Goal: Task Accomplishment & Management: Manage account settings

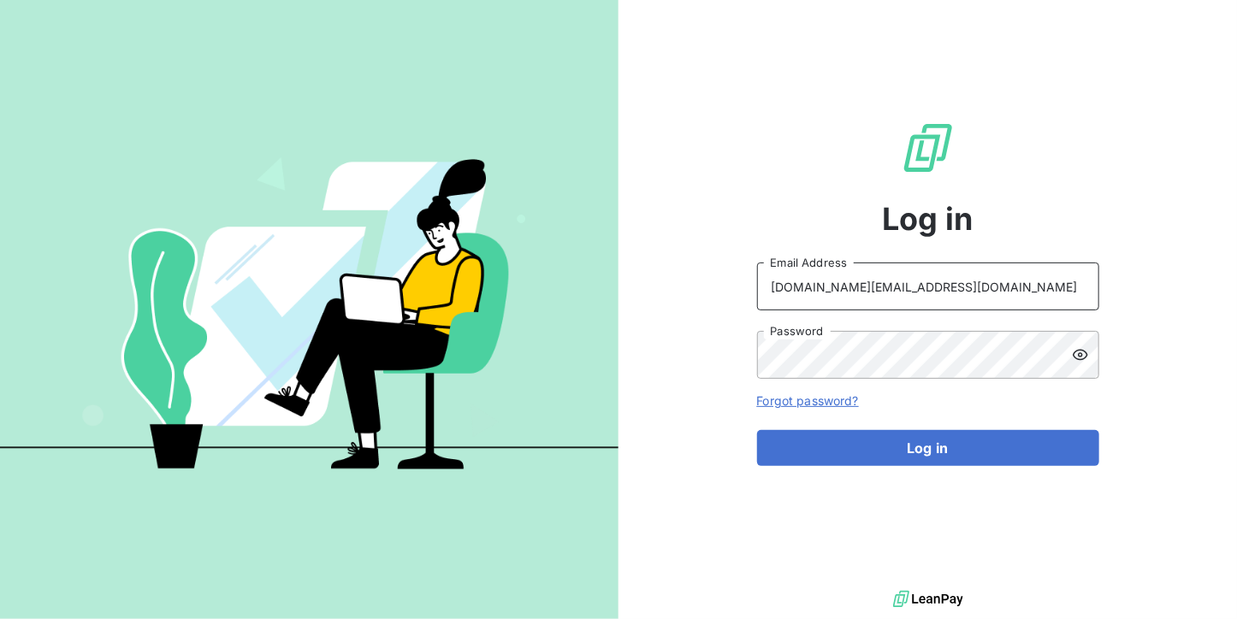
click at [959, 299] on input "[DOMAIN_NAME][EMAIL_ADDRESS][DOMAIN_NAME]" at bounding box center [928, 287] width 342 height 48
type input "[EMAIL_ADDRESS][DOMAIN_NAME]"
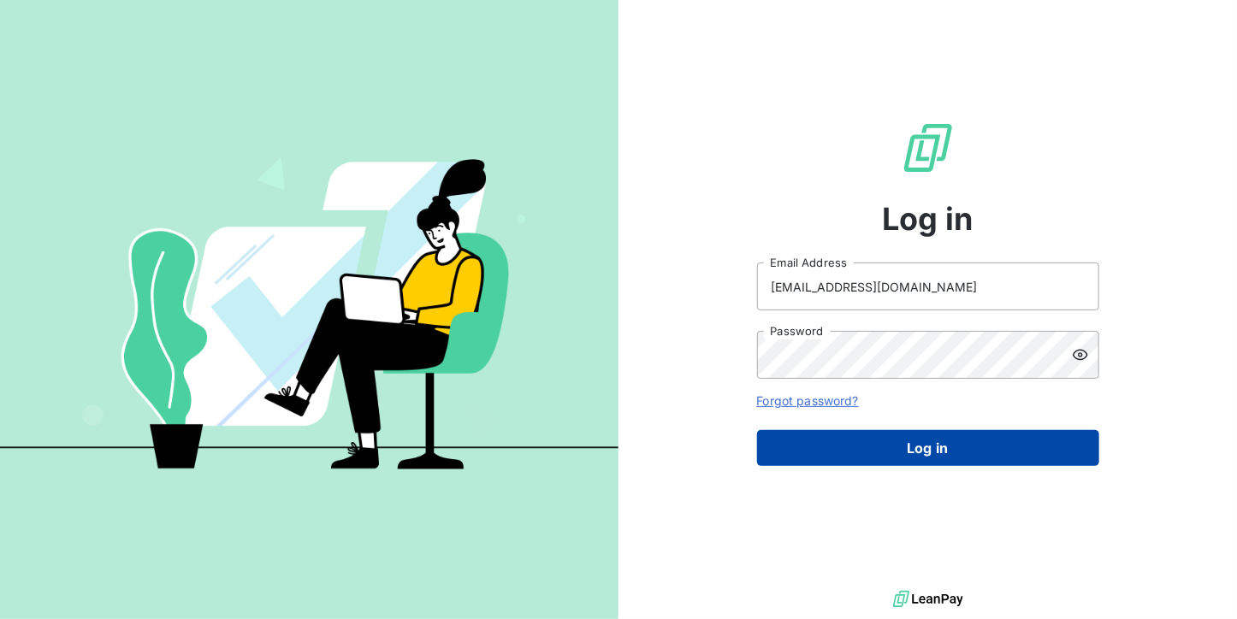
click at [867, 460] on button "Log in" at bounding box center [928, 448] width 342 height 36
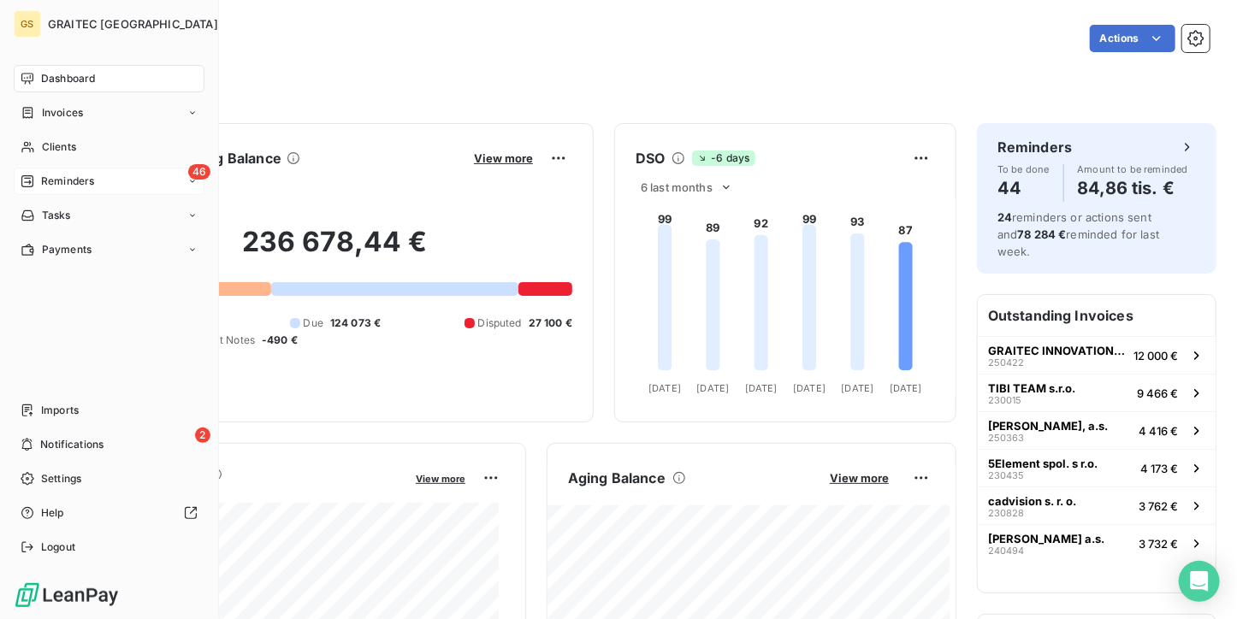
click at [44, 181] on span "Reminders" at bounding box center [67, 181] width 53 height 15
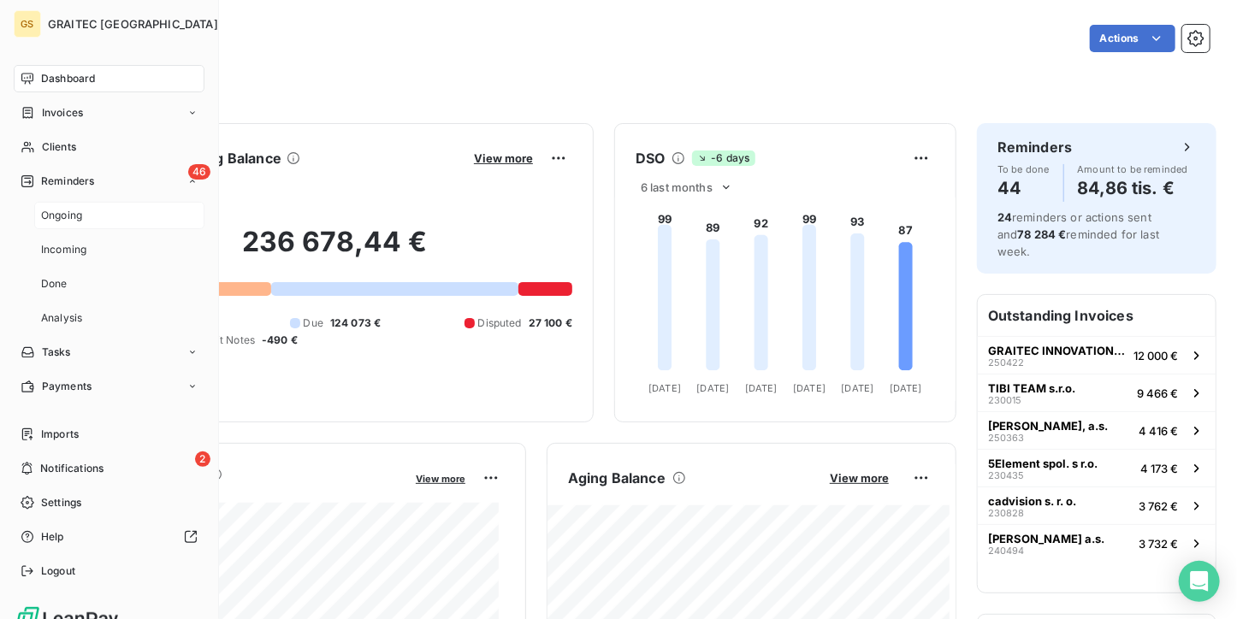
click at [57, 209] on span "Ongoing" at bounding box center [61, 215] width 41 height 15
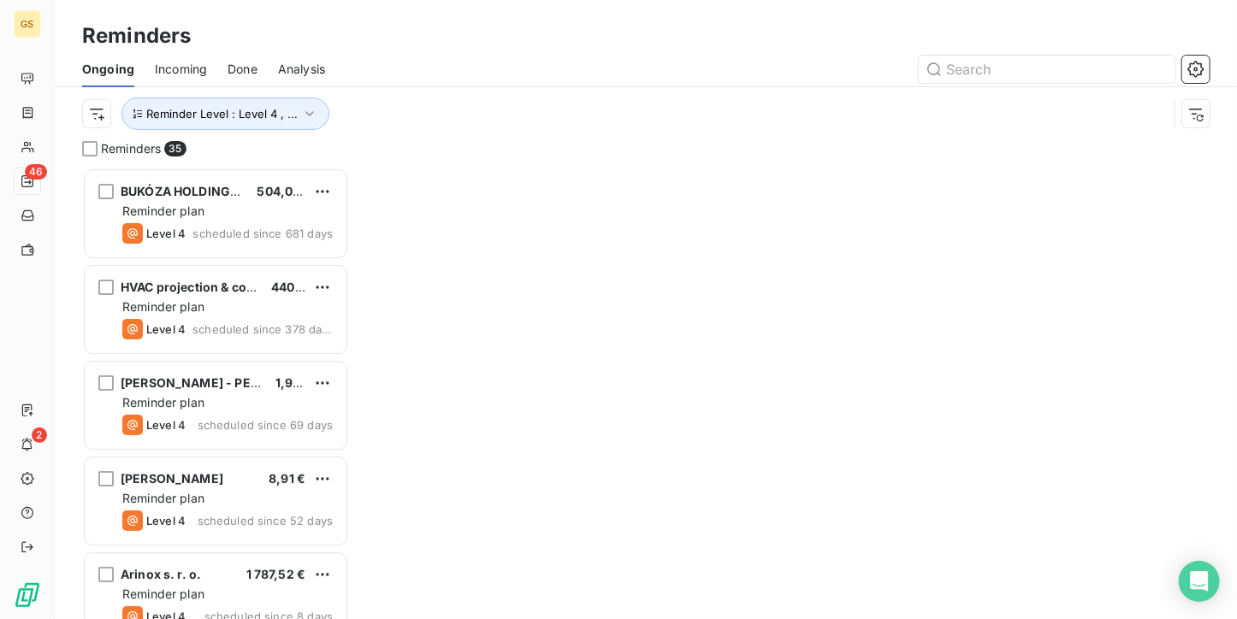
scroll to position [438, 253]
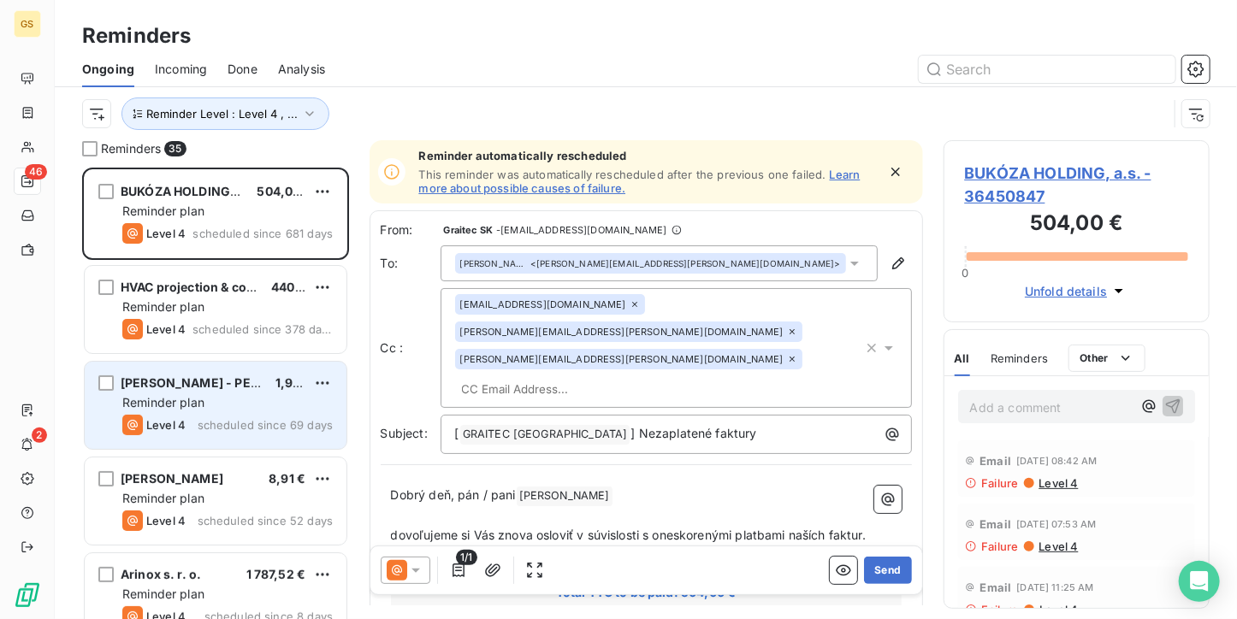
click at [261, 398] on div "Reminder plan" at bounding box center [227, 402] width 210 height 17
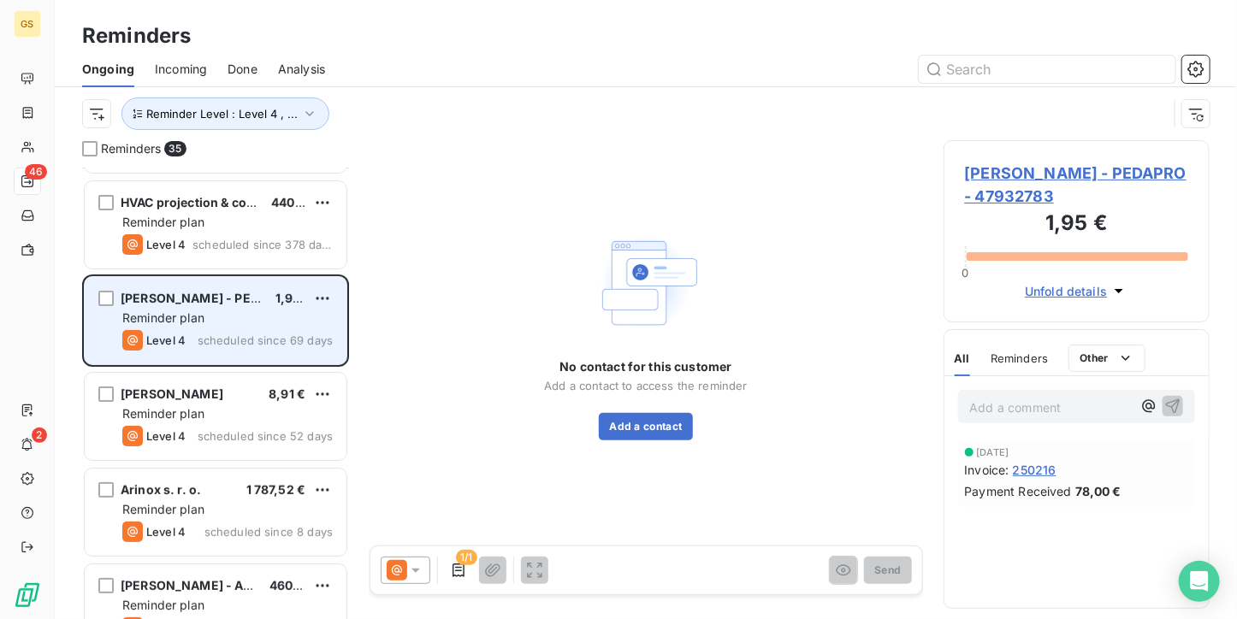
scroll to position [86, 0]
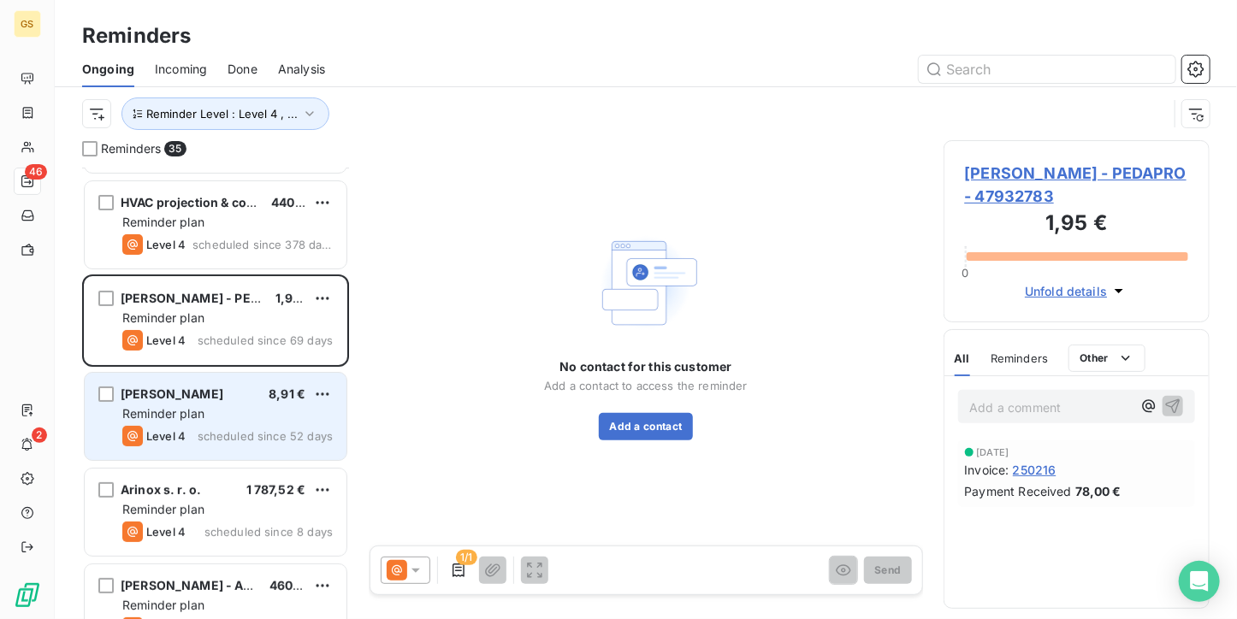
click at [261, 398] on div "[PERSON_NAME] 8,91 €" at bounding box center [227, 394] width 210 height 15
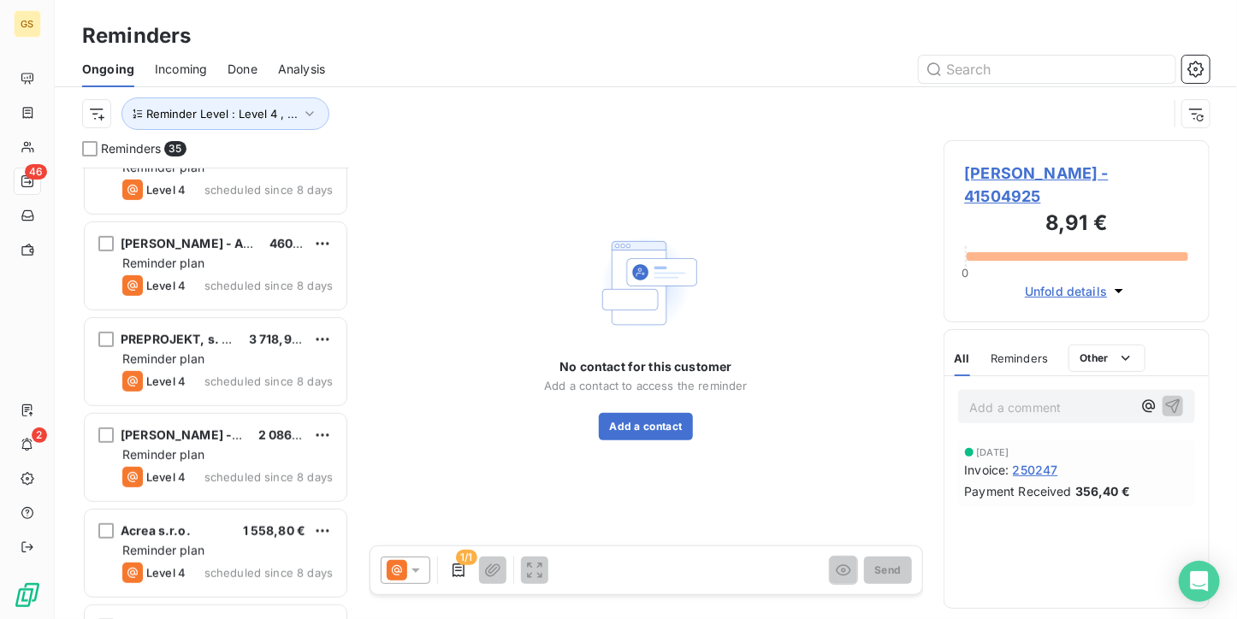
scroll to position [281, 0]
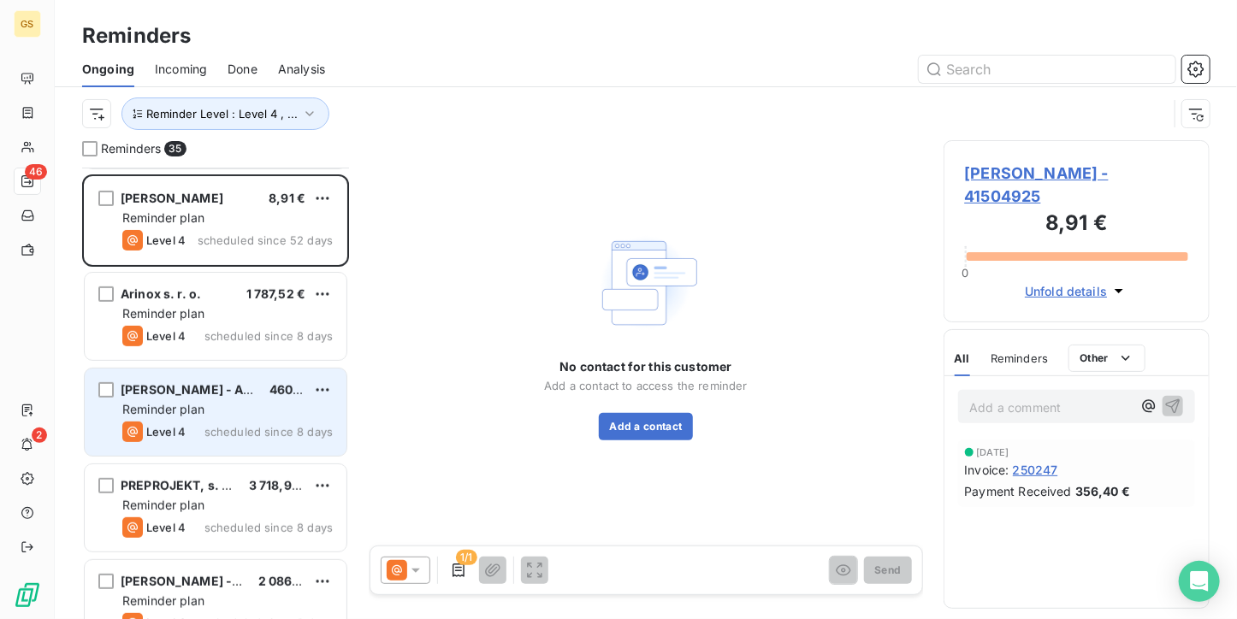
click at [258, 400] on div "[PERSON_NAME] - ATELIER DUMA 460,94 € Reminder plan Level 4 scheduled since 8 d…" at bounding box center [216, 412] width 262 height 87
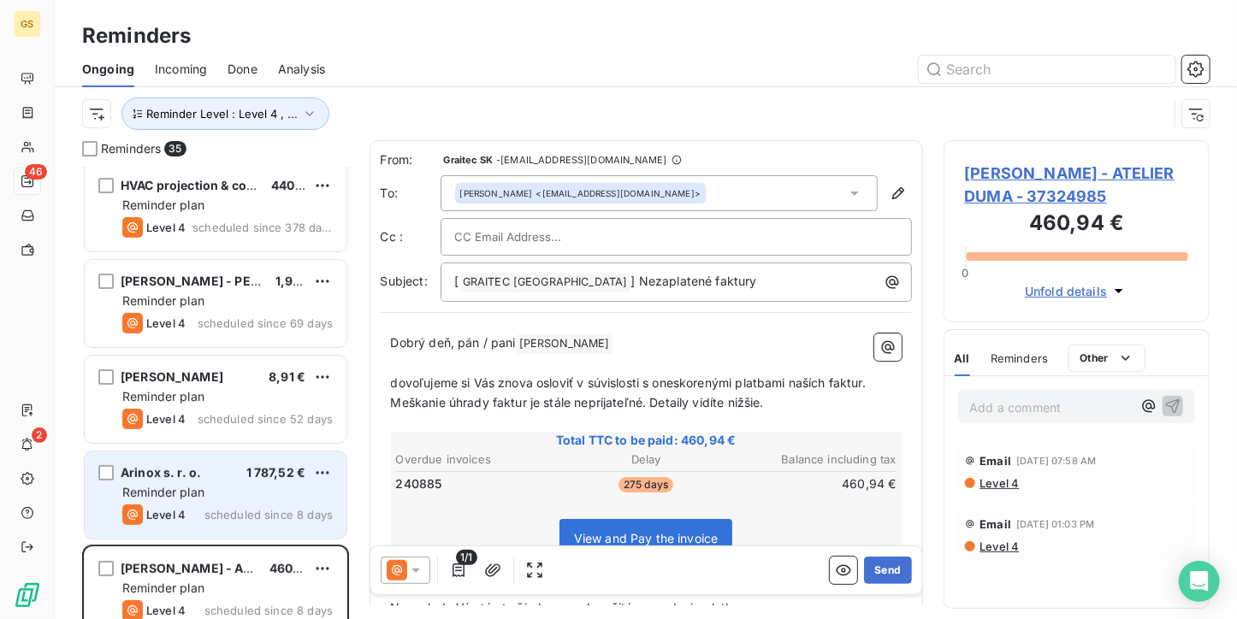
scroll to position [97, 0]
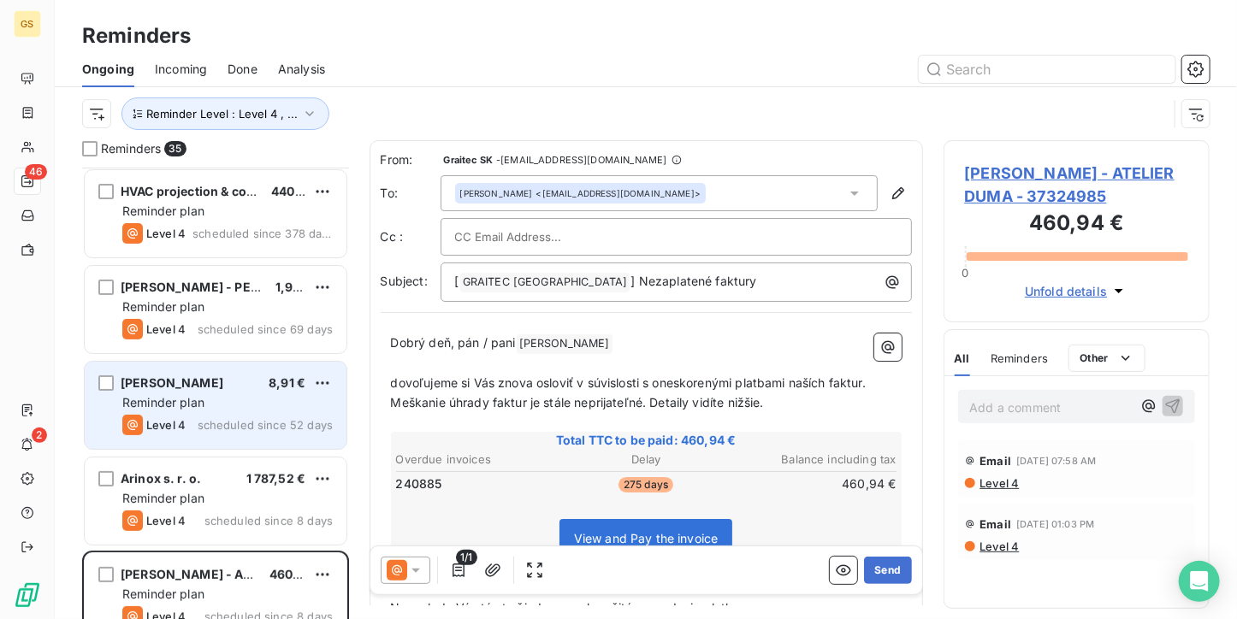
click at [222, 409] on div "Reminder plan" at bounding box center [227, 402] width 210 height 17
